Goal: Information Seeking & Learning: Find specific fact

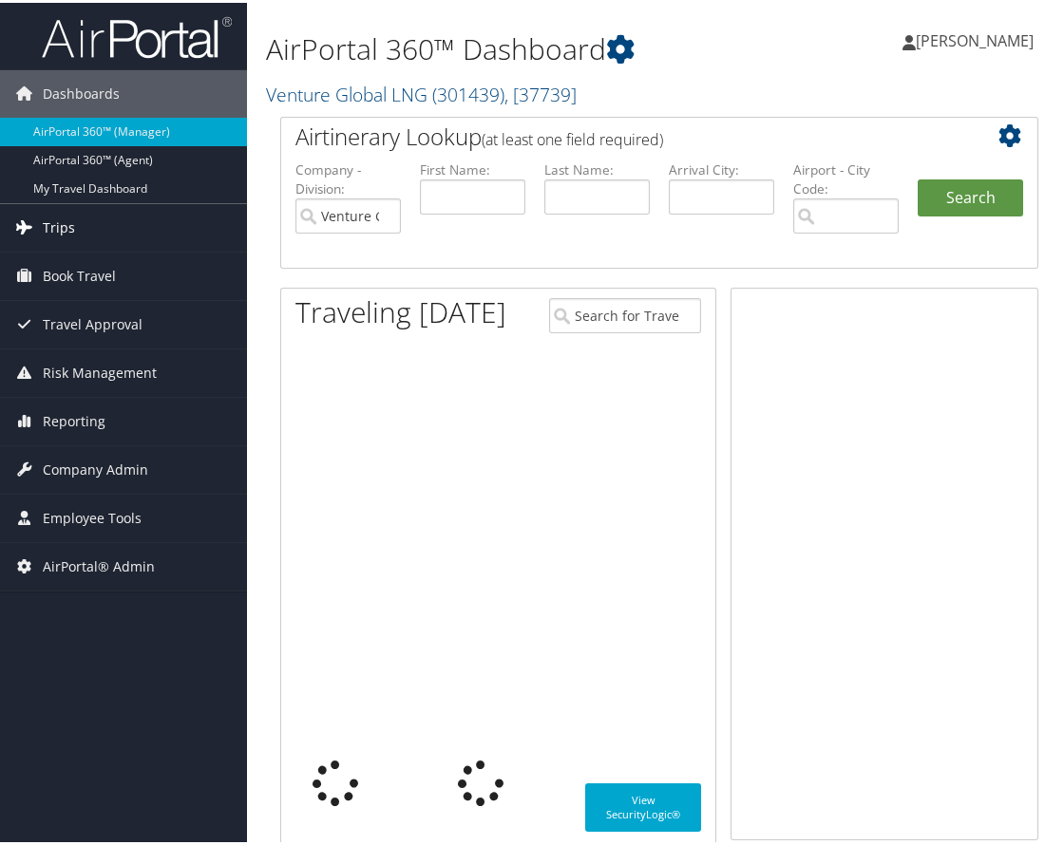
click at [85, 213] on link "Trips" at bounding box center [123, 224] width 247 height 47
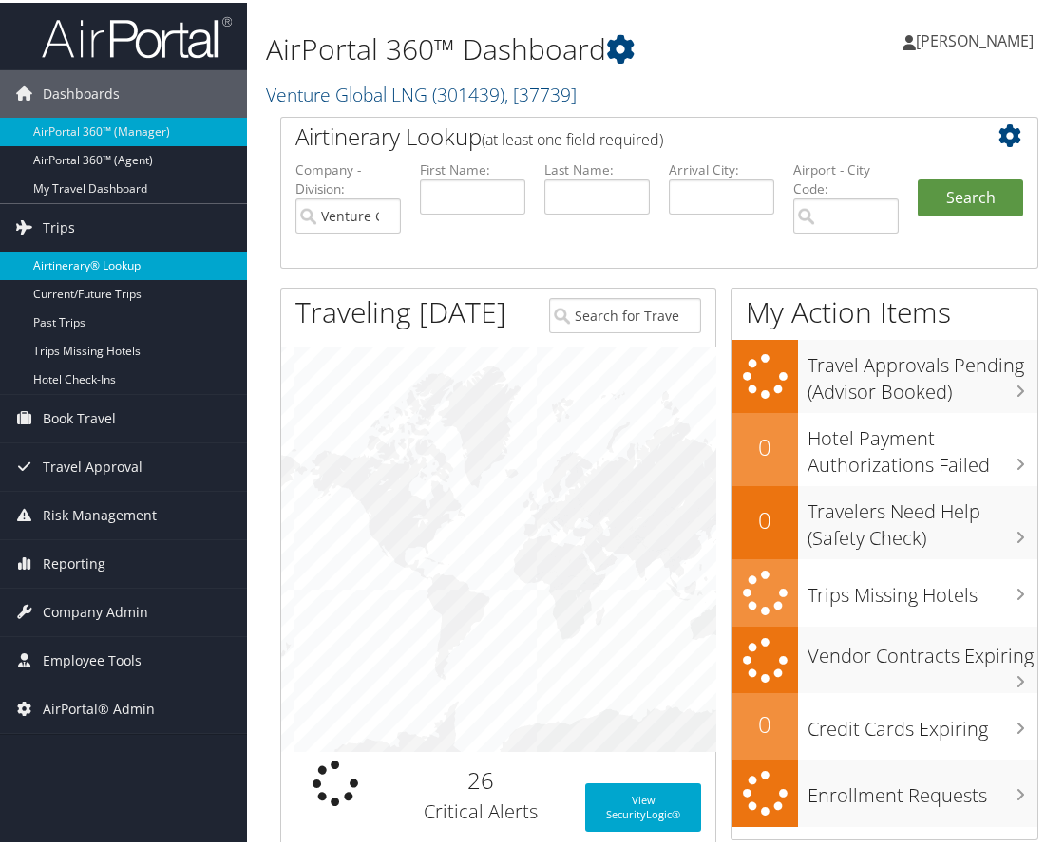
click at [91, 268] on link "Airtinerary® Lookup" at bounding box center [123, 263] width 247 height 28
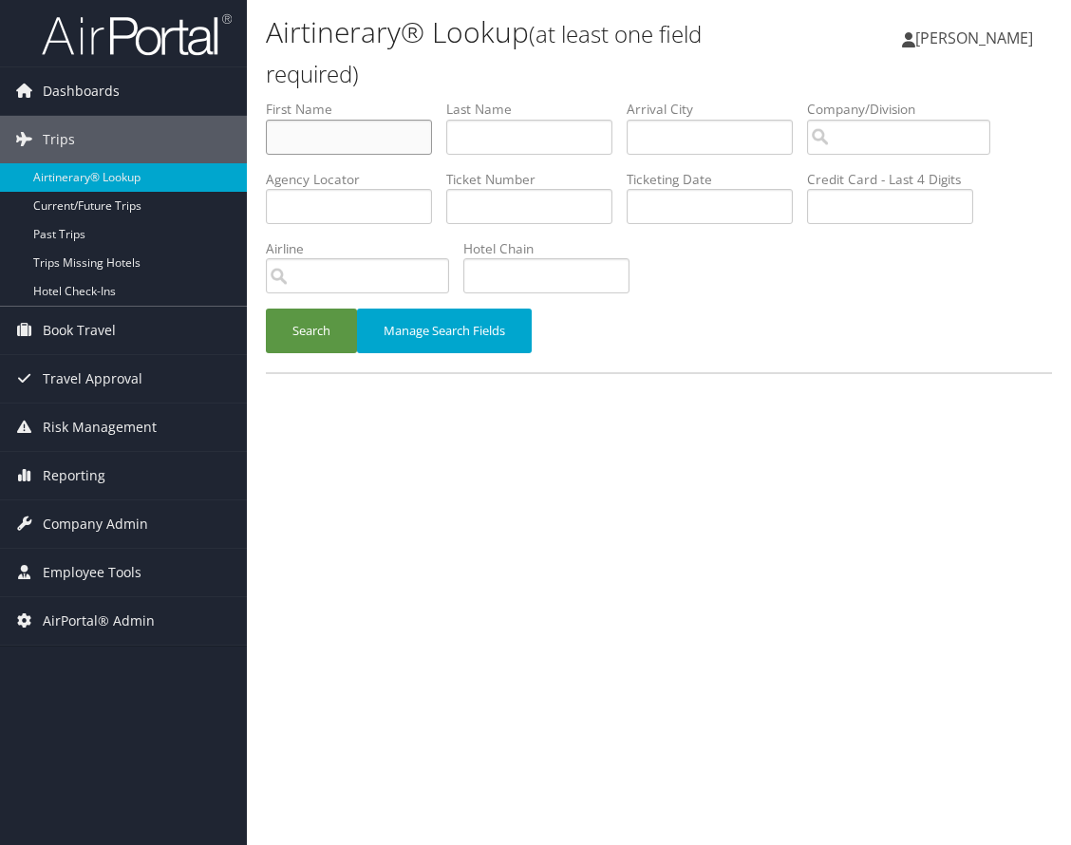
click at [314, 123] on input "text" at bounding box center [349, 137] width 166 height 35
type input "[PERSON_NAME]"
click at [888, 130] on input "search" at bounding box center [898, 137] width 183 height 35
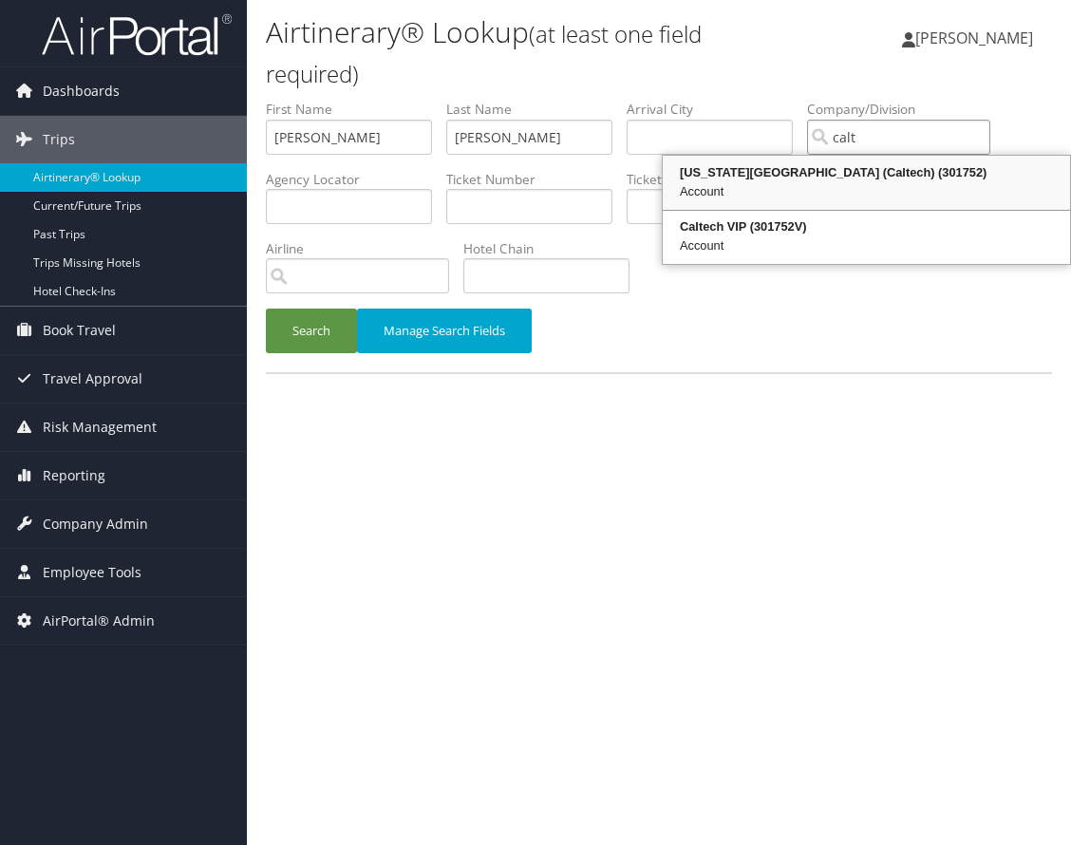
click at [776, 182] on div "Account" at bounding box center [867, 191] width 402 height 19
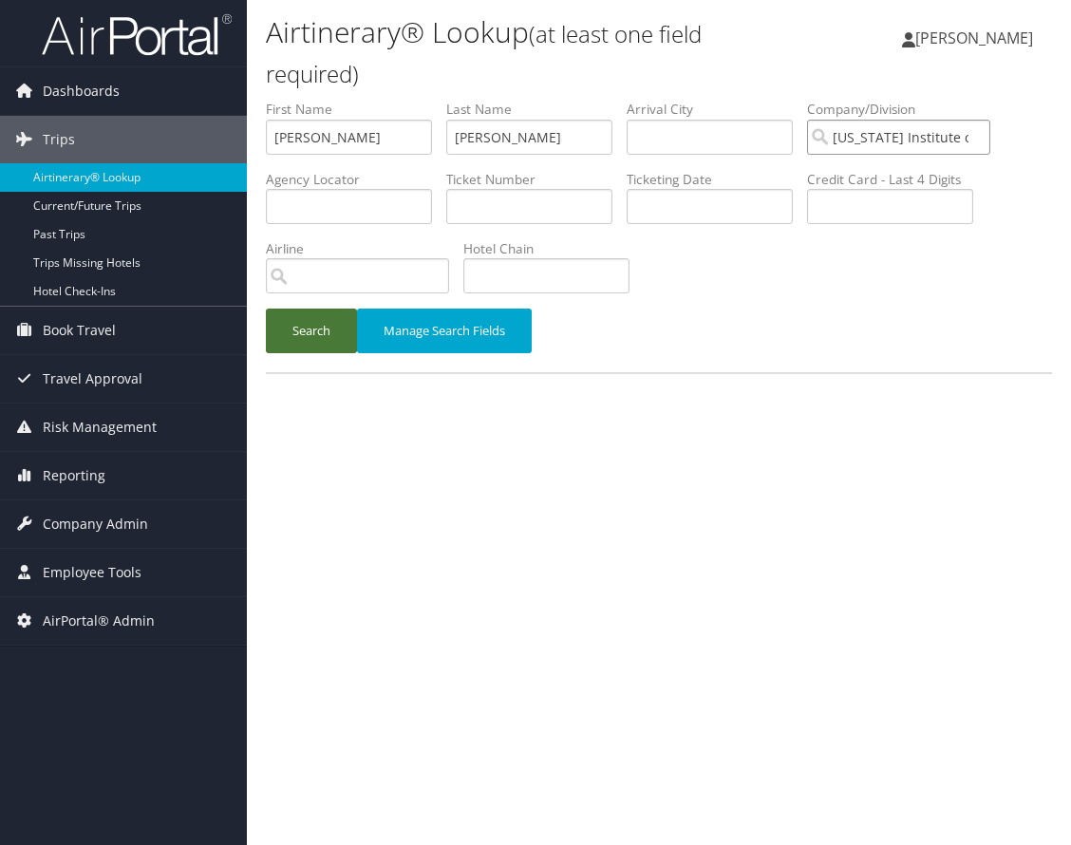
type input "[US_STATE] Institute of Technology (Caltech)"
click at [299, 343] on button "Search" at bounding box center [311, 331] width 91 height 45
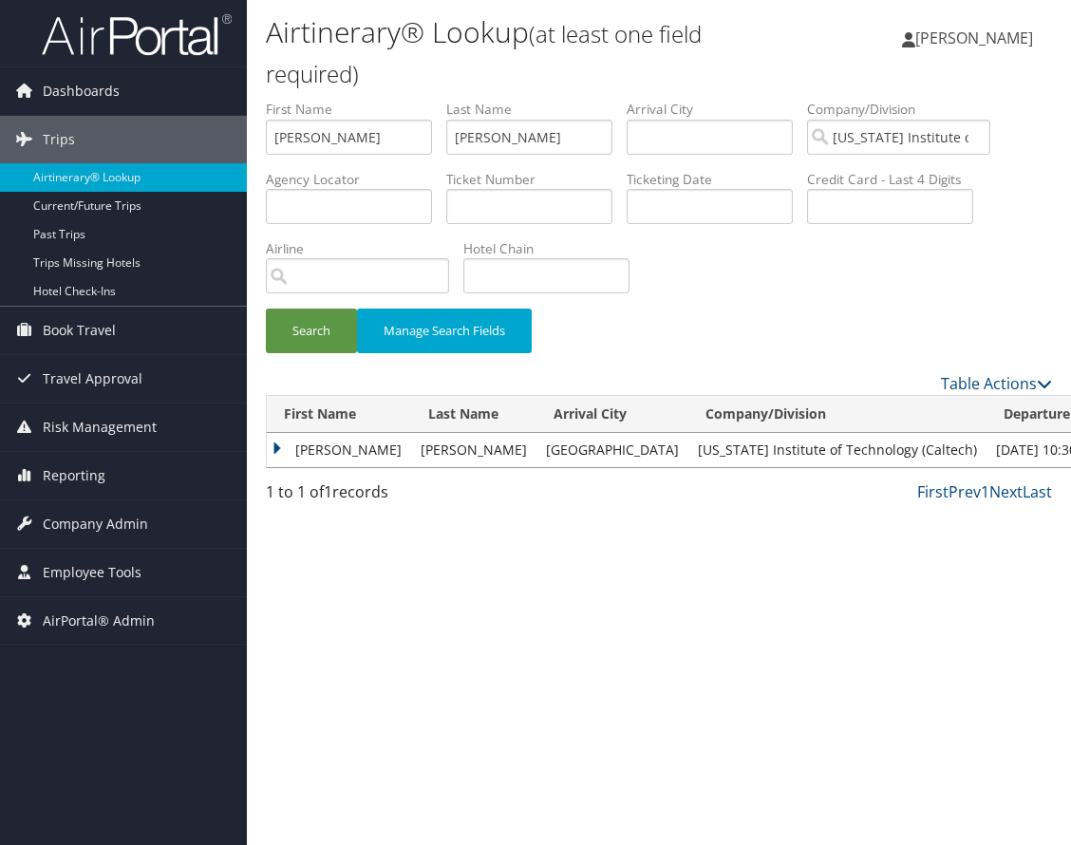
click at [271, 453] on td "[PERSON_NAME]" at bounding box center [339, 450] width 144 height 34
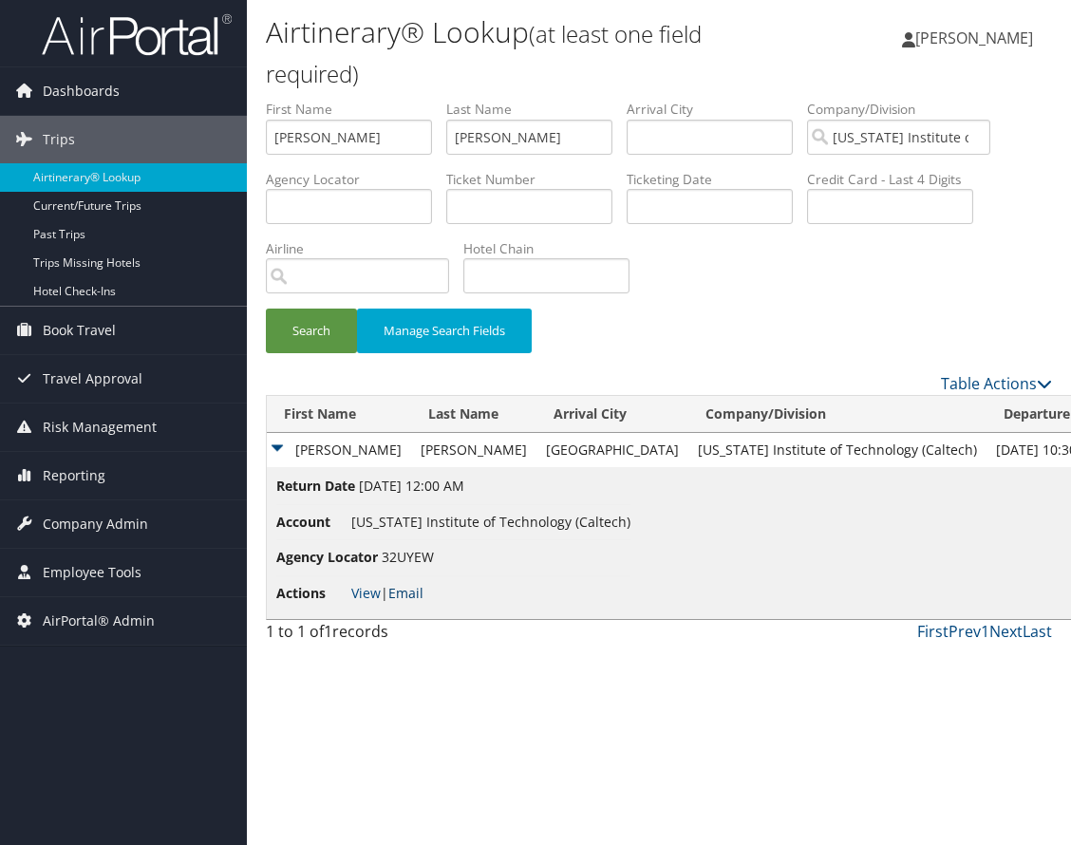
click at [418, 590] on link "Email" at bounding box center [405, 593] width 35 height 18
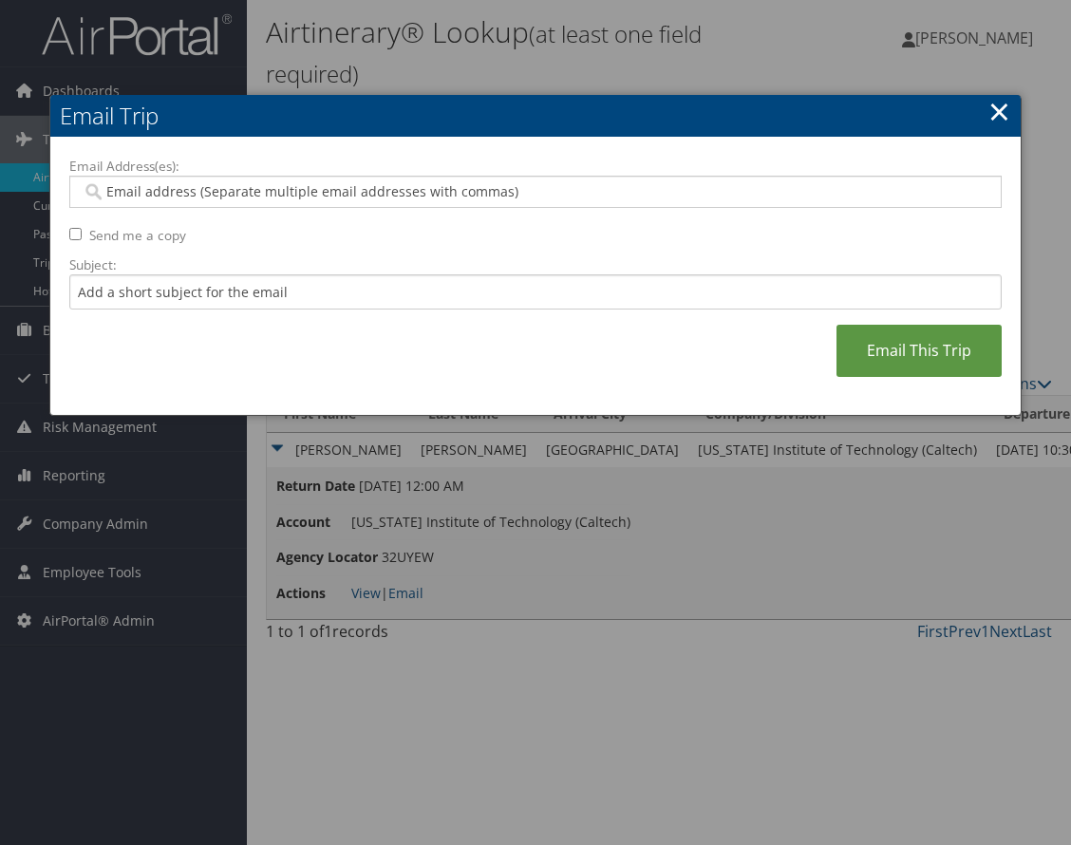
click at [991, 113] on link "×" at bounding box center [1000, 111] width 22 height 38
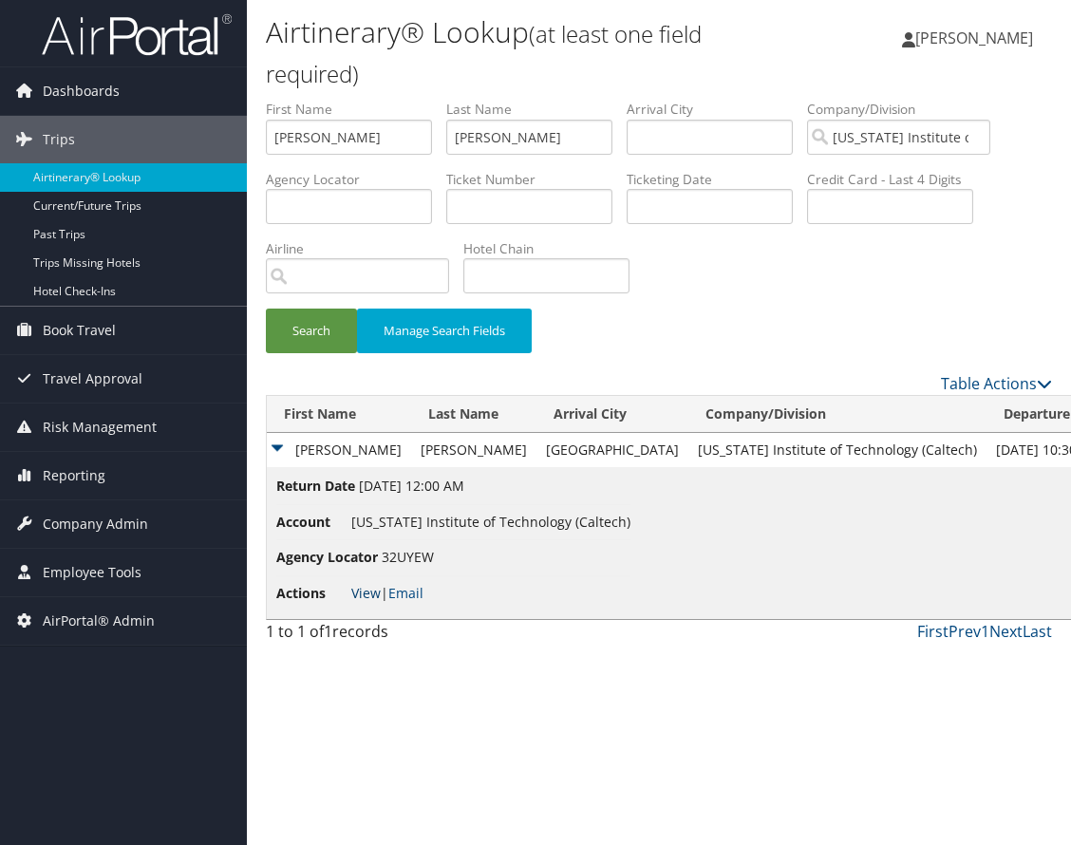
click at [369, 592] on link "View" at bounding box center [365, 593] width 29 height 18
